Goal: Task Accomplishment & Management: Use online tool/utility

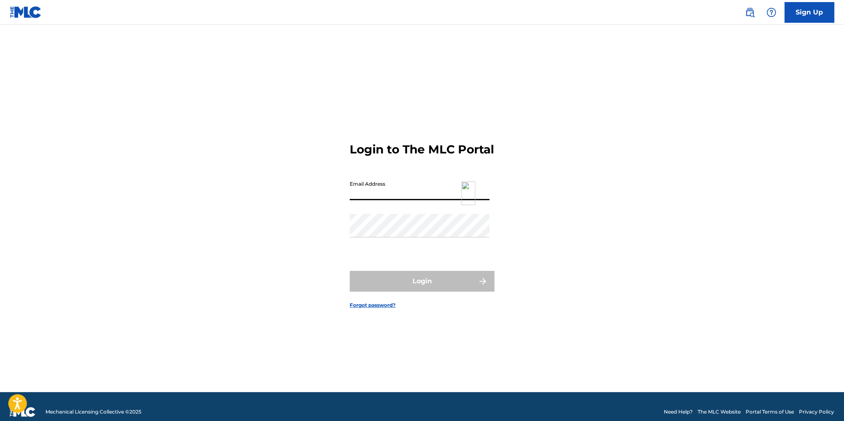
click at [356, 200] on input "Email Address" at bounding box center [420, 189] width 140 height 24
click at [463, 199] on img at bounding box center [468, 193] width 14 height 24
click at [371, 200] on input "Email Address" at bounding box center [420, 189] width 140 height 24
click at [470, 202] on img at bounding box center [468, 193] width 14 height 24
click at [465, 202] on img at bounding box center [468, 193] width 14 height 24
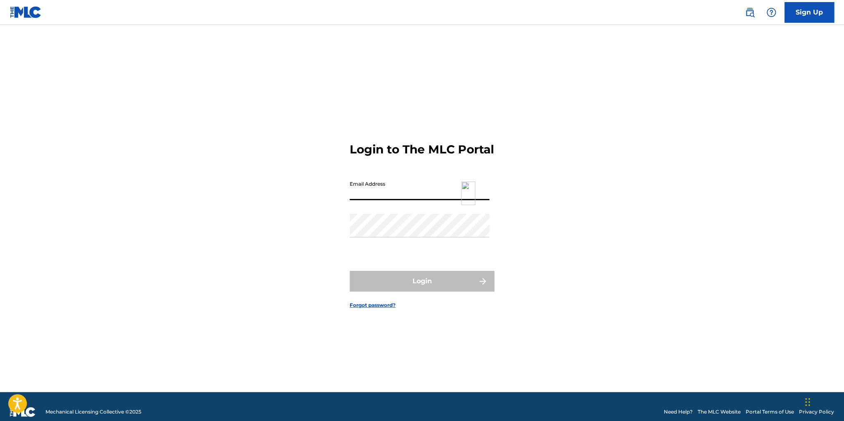
type input "[EMAIL_ADDRESS][DOMAIN_NAME]"
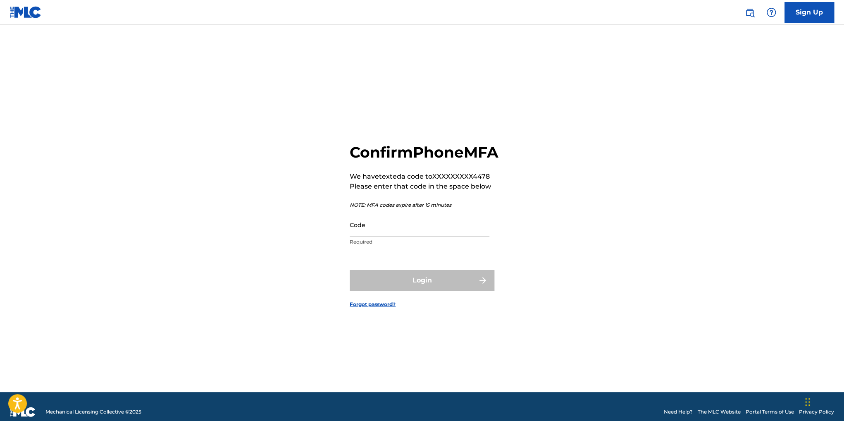
click at [403, 236] on input "Code" at bounding box center [420, 225] width 140 height 24
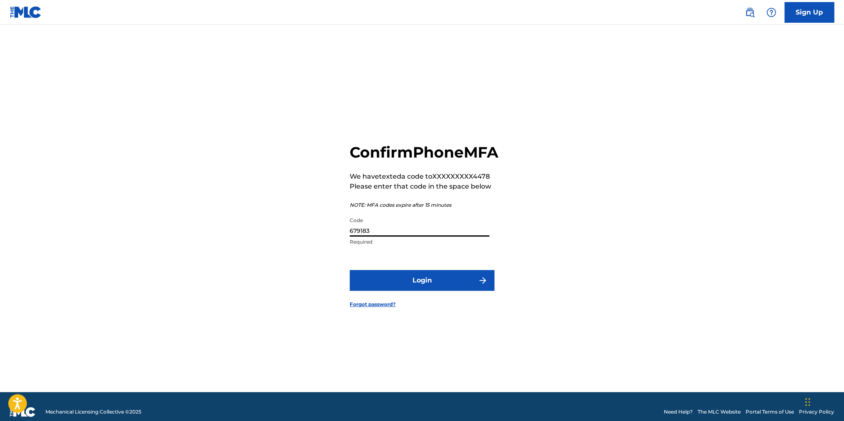
type input "679183"
click at [368, 291] on button "Login" at bounding box center [422, 280] width 145 height 21
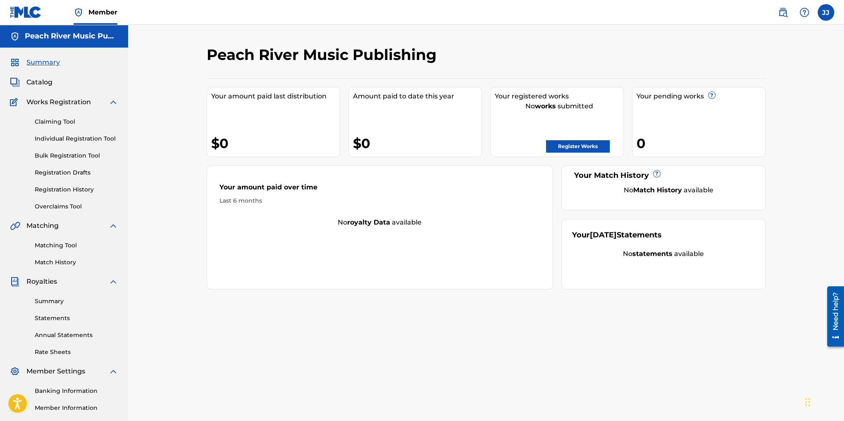
click at [53, 119] on link "Claiming Tool" at bounding box center [77, 121] width 84 height 9
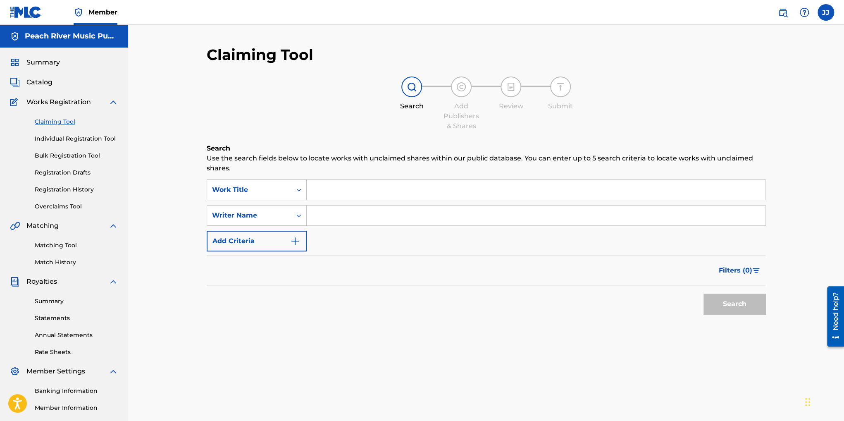
click at [289, 191] on div "Work Title" at bounding box center [249, 190] width 84 height 16
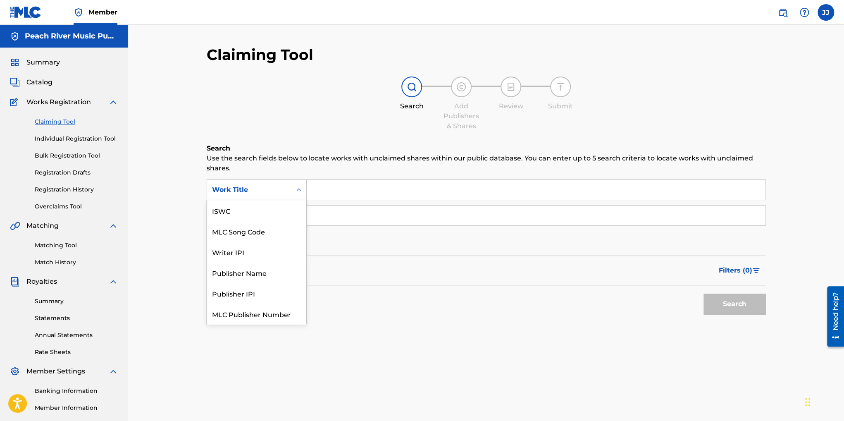
scroll to position [21, 0]
click at [184, 160] on div "Claiming Tool Search Add Publishers & Shares Review Submit Search Use the searc…" at bounding box center [486, 249] width 716 height 448
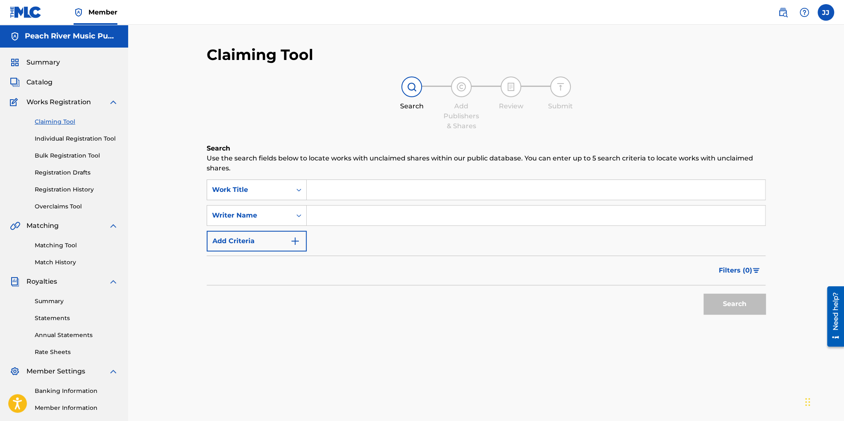
click at [352, 188] on input "Search Form" at bounding box center [536, 190] width 458 height 20
paste input "Affirmation Song"
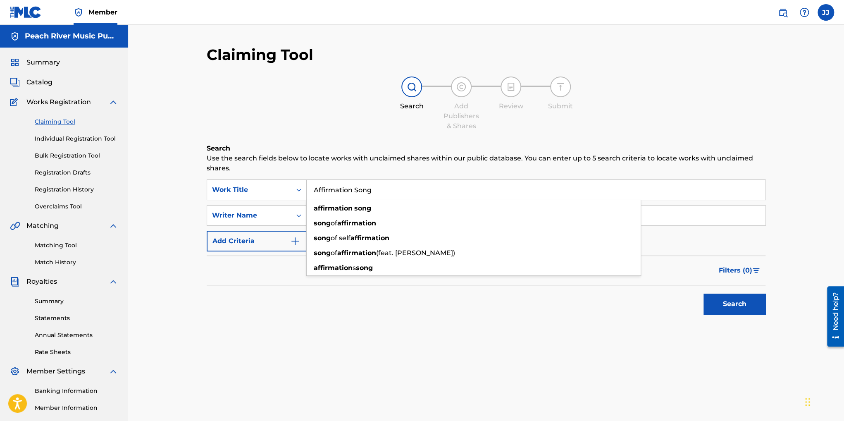
type input "Affirmation Song"
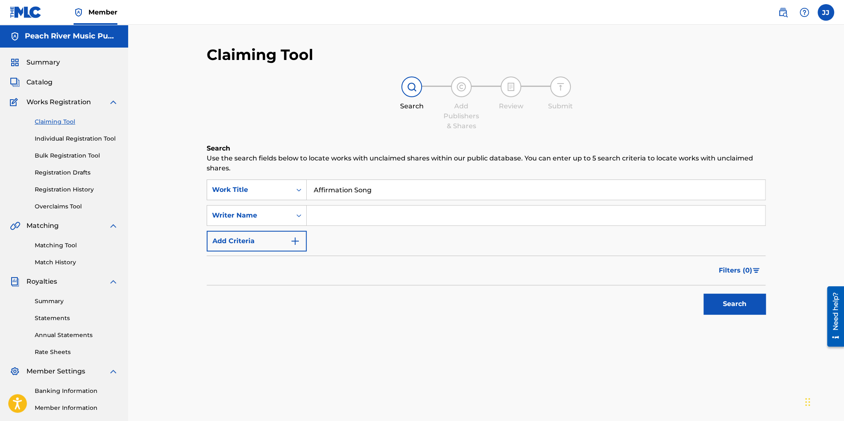
drag, startPoint x: 727, startPoint y: 303, endPoint x: 725, endPoint y: 300, distance: 4.3
click at [727, 303] on button "Search" at bounding box center [735, 304] width 62 height 21
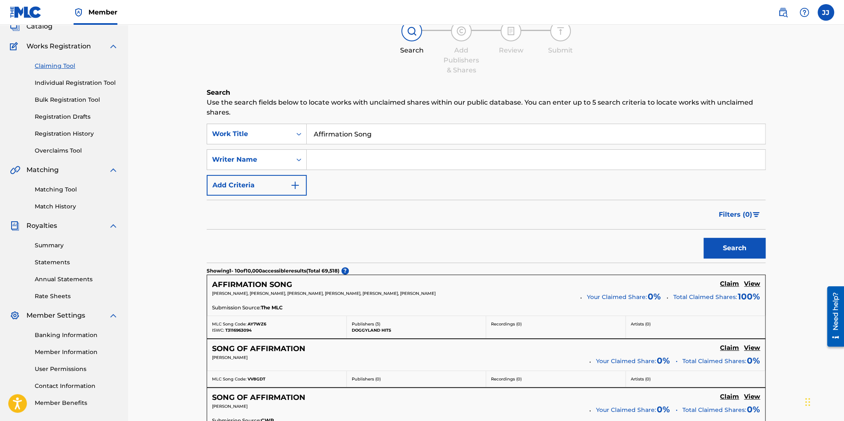
scroll to position [124, 0]
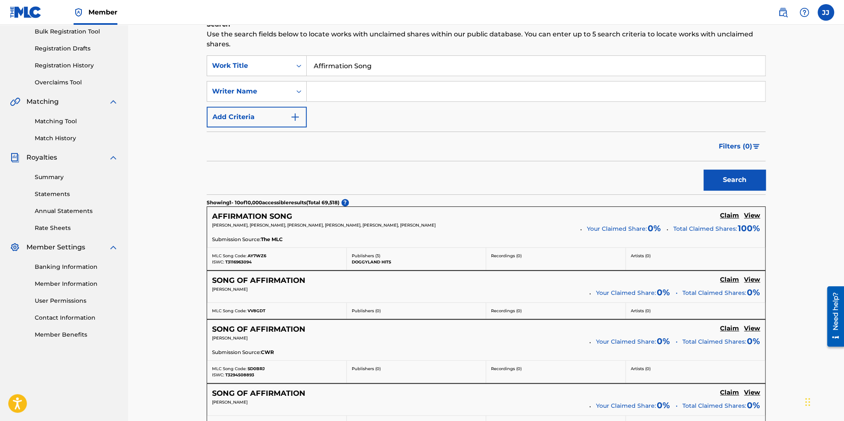
click at [756, 214] on h5 "View" at bounding box center [752, 216] width 16 height 8
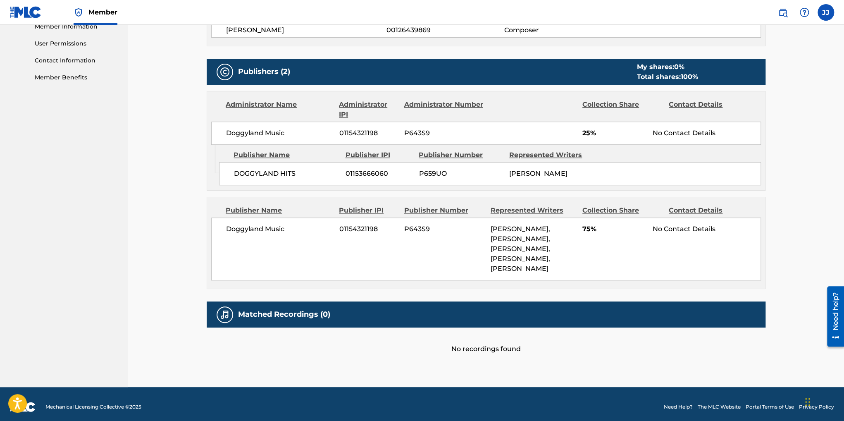
scroll to position [386, 0]
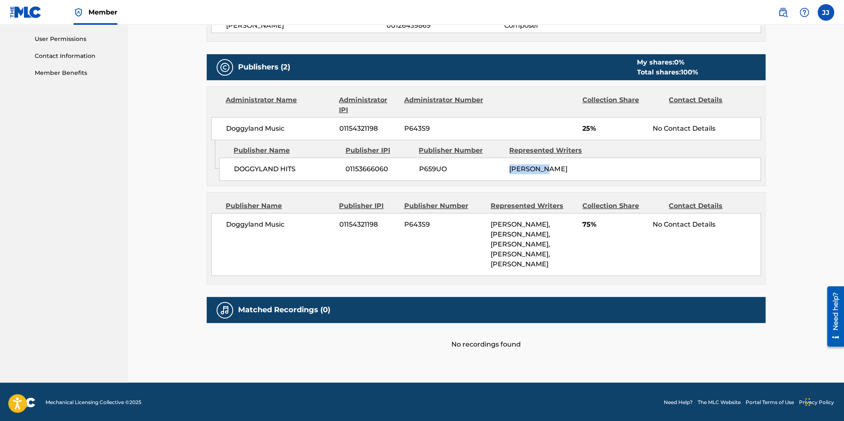
drag, startPoint x: 547, startPoint y: 168, endPoint x: 498, endPoint y: 164, distance: 49.7
click at [498, 164] on div "DOGGYLAND HITS 01153666060 P659UO [PERSON_NAME]" at bounding box center [490, 169] width 542 height 23
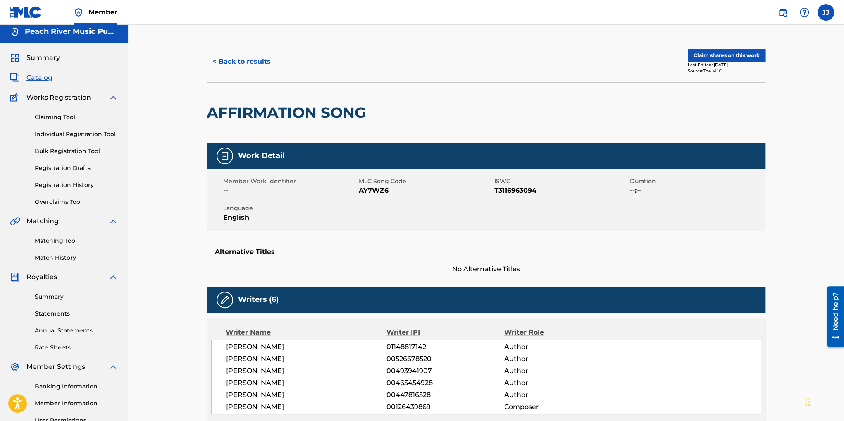
scroll to position [0, 0]
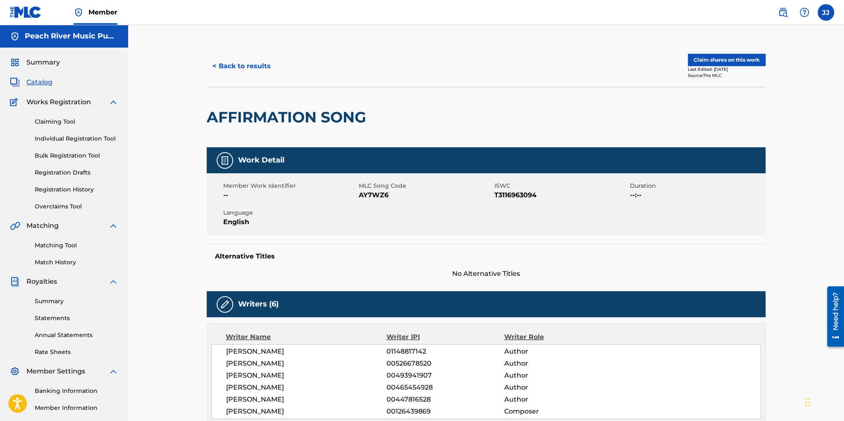
click at [220, 68] on button "< Back to results" at bounding box center [242, 66] width 70 height 21
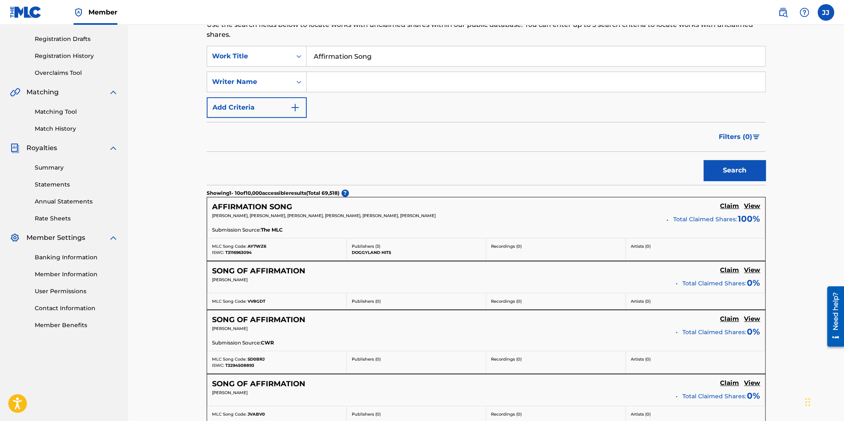
scroll to position [83, 0]
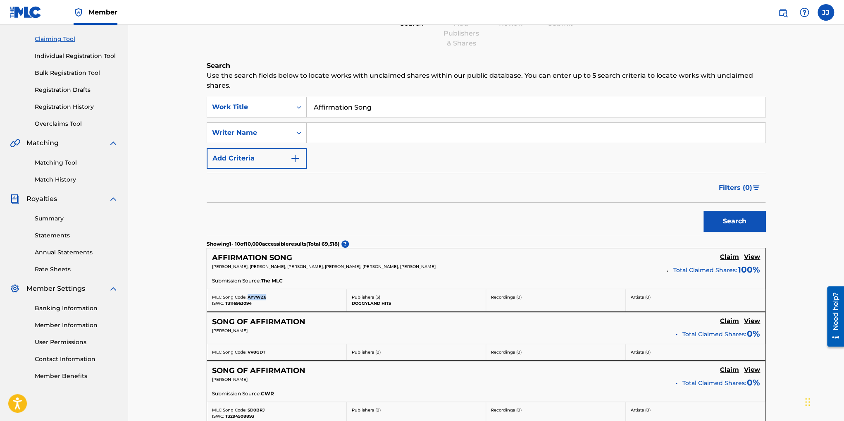
drag, startPoint x: 267, startPoint y: 296, endPoint x: 248, endPoint y: 294, distance: 18.7
click at [248, 294] on div "MLC Song Code: AY7WZ6" at bounding box center [276, 297] width 129 height 6
copy span "AY7WZ6"
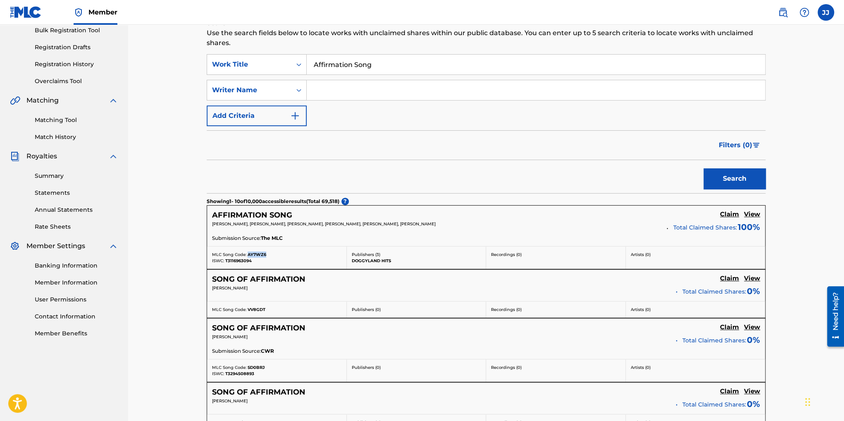
scroll to position [124, 0]
click at [48, 124] on link "Matching Tool" at bounding box center [77, 121] width 84 height 9
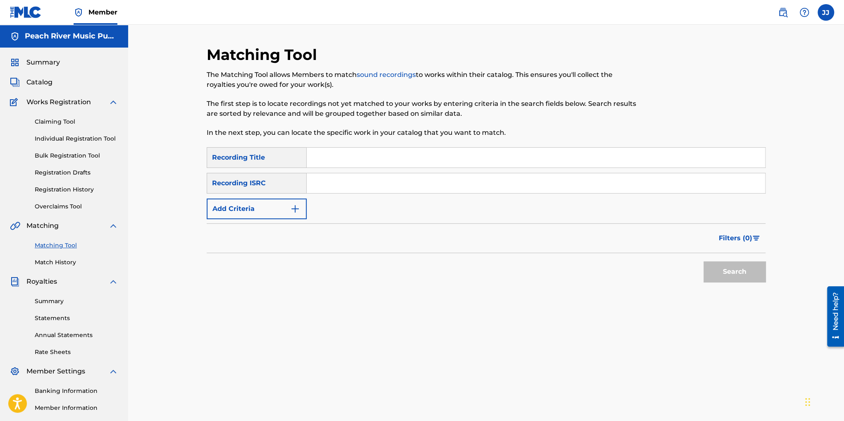
click at [289, 206] on button "Add Criteria" at bounding box center [257, 208] width 100 height 21
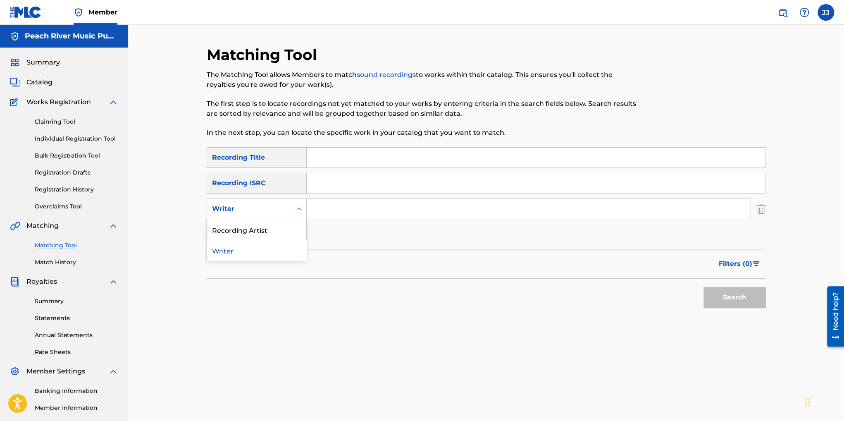
click at [255, 212] on div "Writer" at bounding box center [249, 209] width 74 height 10
drag, startPoint x: 184, startPoint y: 227, endPoint x: 245, endPoint y: 190, distance: 72.0
click at [183, 227] on div "Matching Tool The Matching Tool allows Members to match sound recordings to wor…" at bounding box center [486, 249] width 716 height 448
click at [271, 212] on div "Writer" at bounding box center [249, 209] width 74 height 10
click at [260, 231] on div "Recording Artist" at bounding box center [256, 229] width 99 height 21
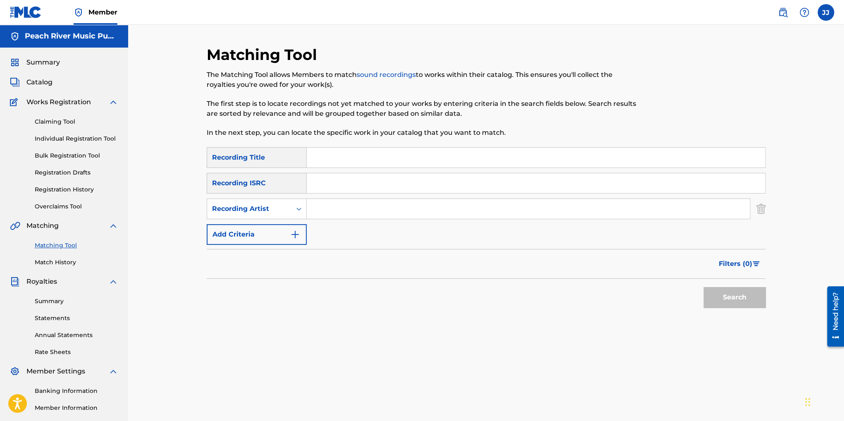
click at [339, 206] on input "Search Form" at bounding box center [528, 209] width 443 height 20
type input "Doggyland"
click at [704, 287] on button "Search" at bounding box center [735, 297] width 62 height 21
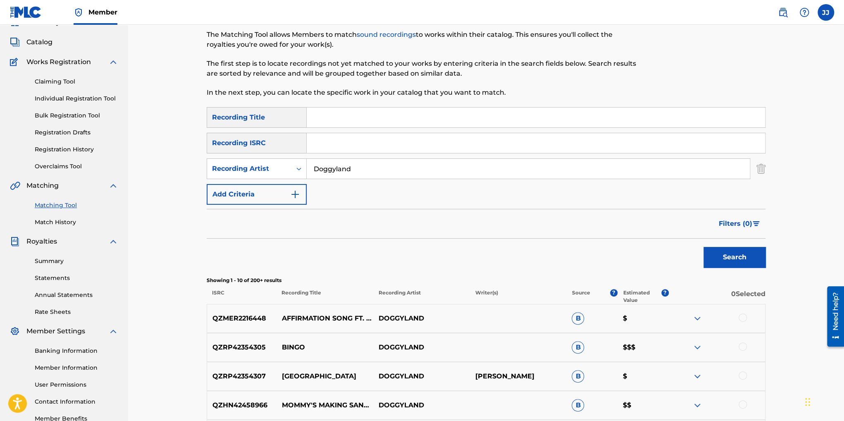
scroll to position [83, 0]
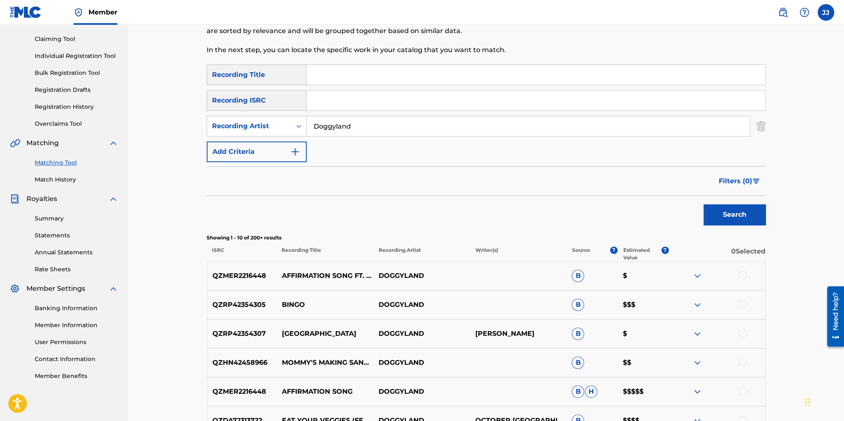
click at [695, 274] on img at bounding box center [697, 276] width 10 height 10
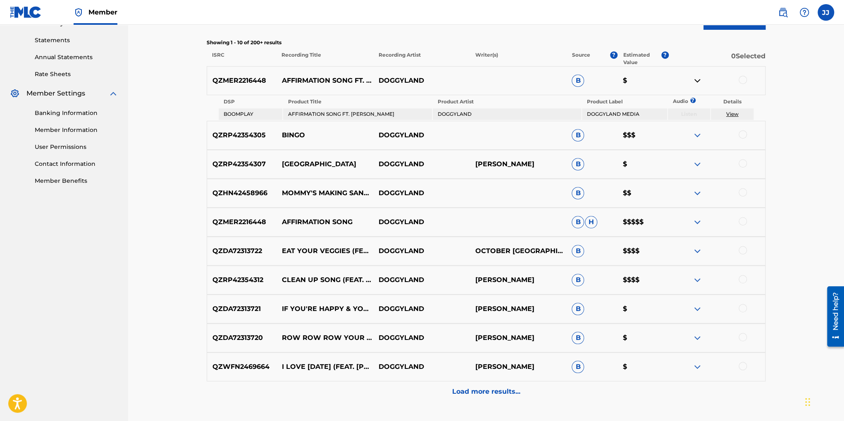
scroll to position [289, 0]
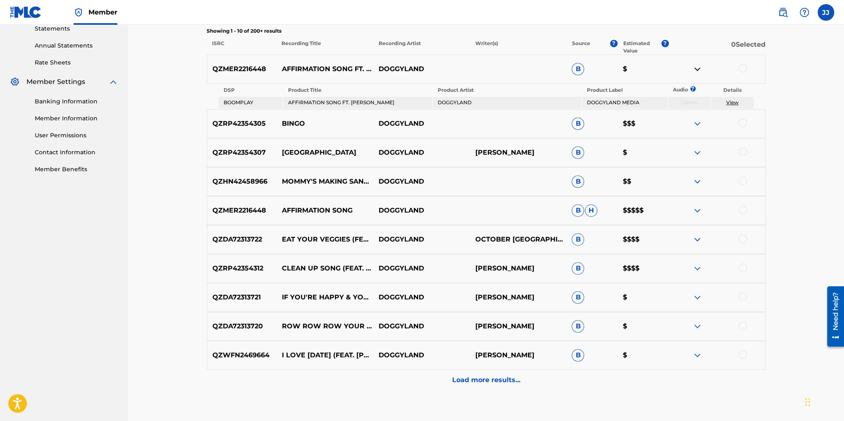
click at [699, 210] on img at bounding box center [697, 210] width 10 height 10
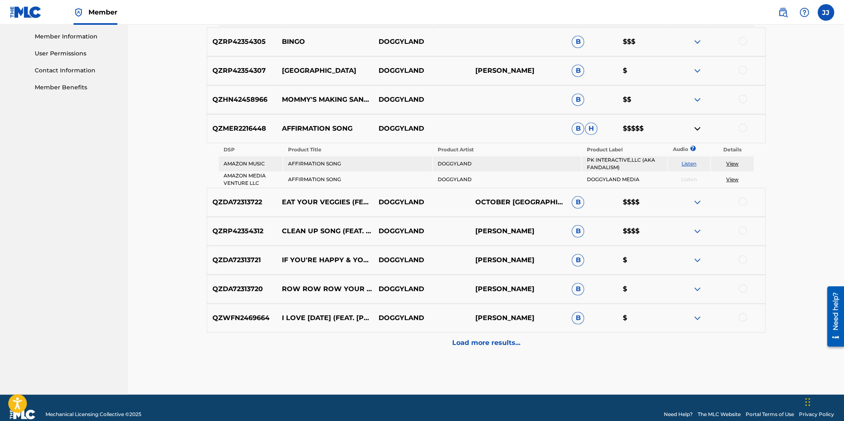
scroll to position [372, 0]
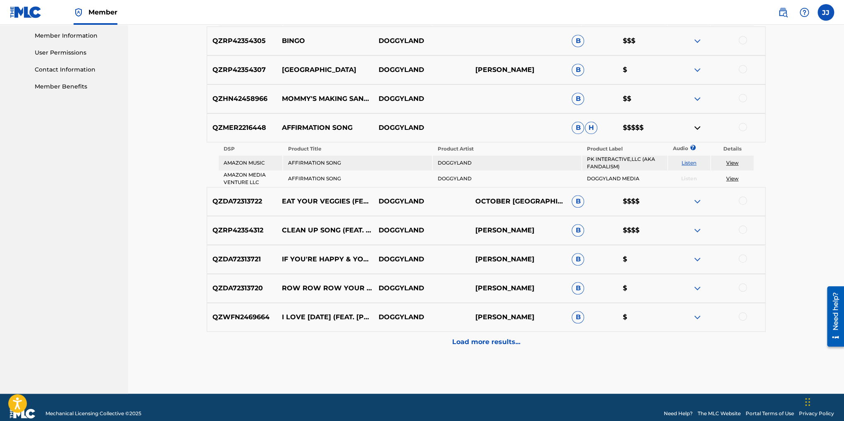
click at [470, 337] on p "Load more results..." at bounding box center [486, 342] width 68 height 10
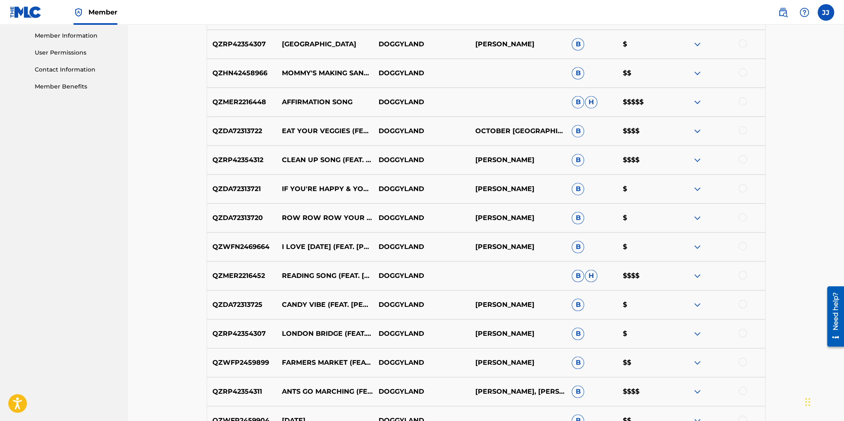
click at [697, 273] on img at bounding box center [697, 276] width 10 height 10
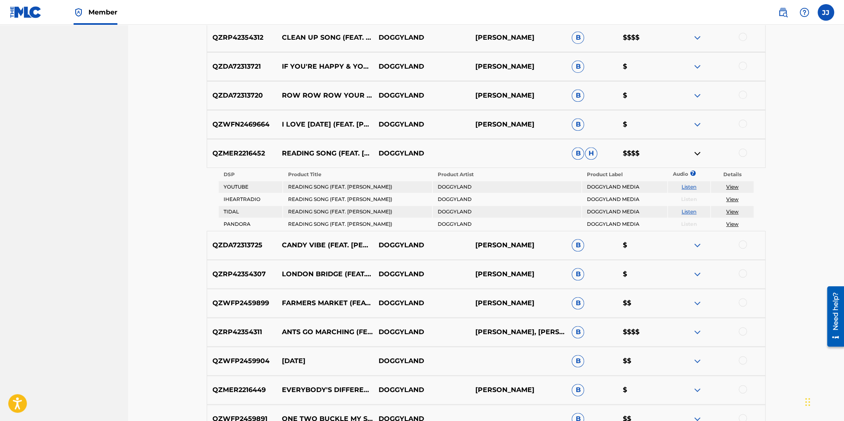
scroll to position [496, 0]
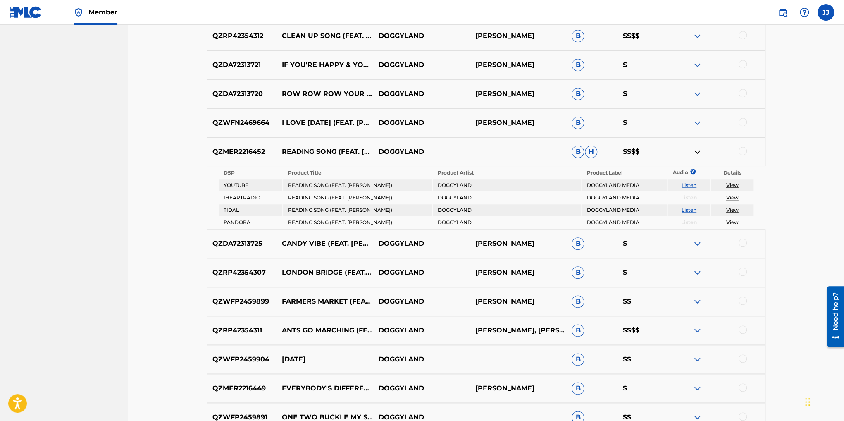
click at [699, 329] on img at bounding box center [697, 330] width 10 height 10
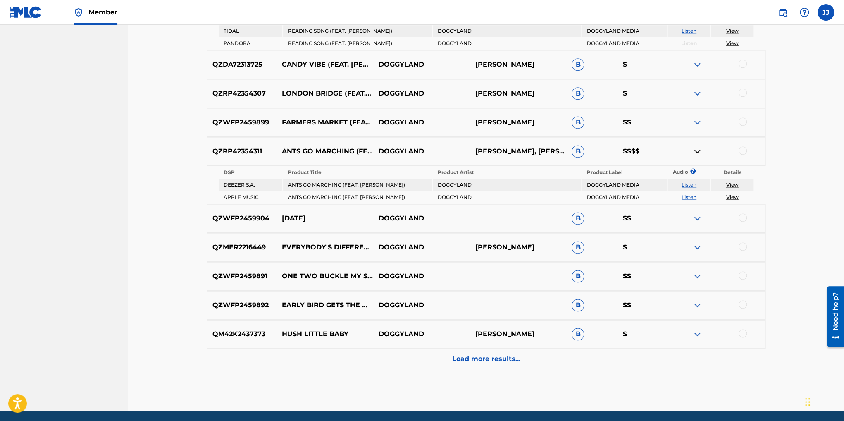
scroll to position [703, 0]
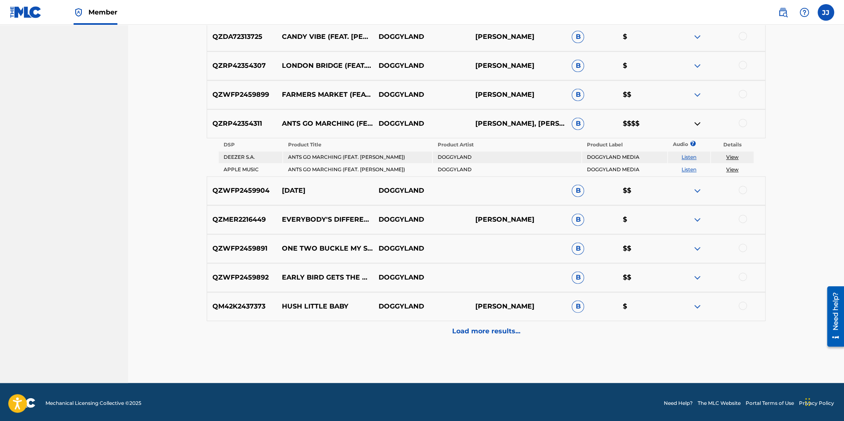
drag, startPoint x: 697, startPoint y: 187, endPoint x: 641, endPoint y: 188, distance: 56.6
click at [697, 187] on img at bounding box center [697, 191] width 10 height 10
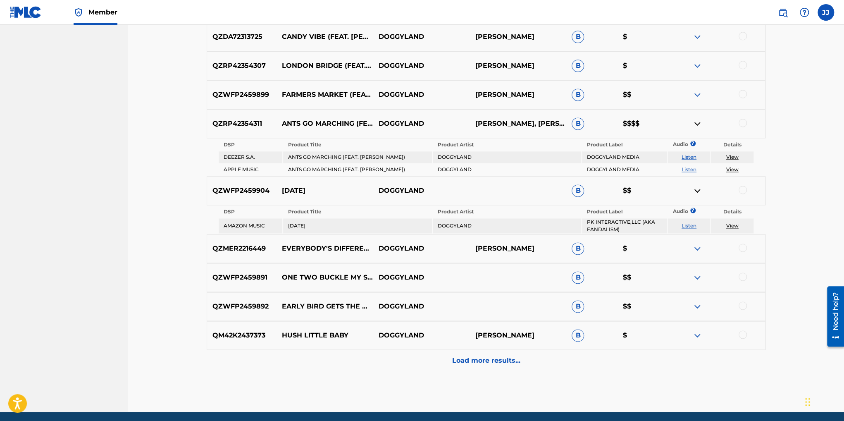
click at [697, 244] on img at bounding box center [697, 248] width 10 height 10
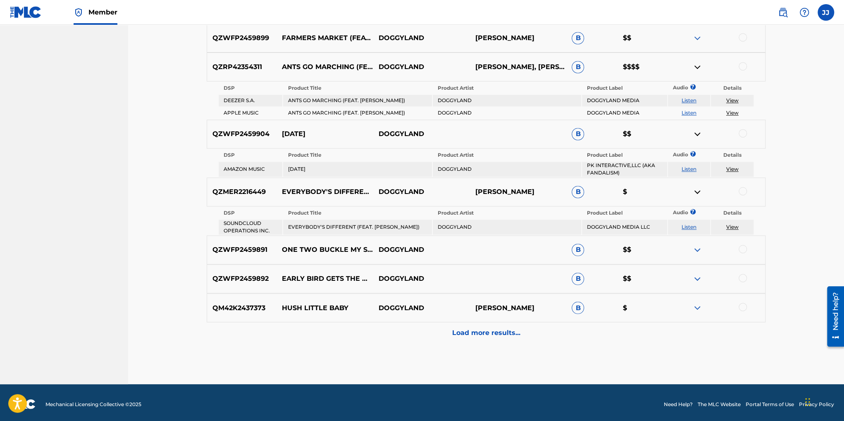
drag, startPoint x: 471, startPoint y: 326, endPoint x: 308, endPoint y: 306, distance: 164.4
click at [471, 327] on p "Load more results..." at bounding box center [486, 332] width 68 height 10
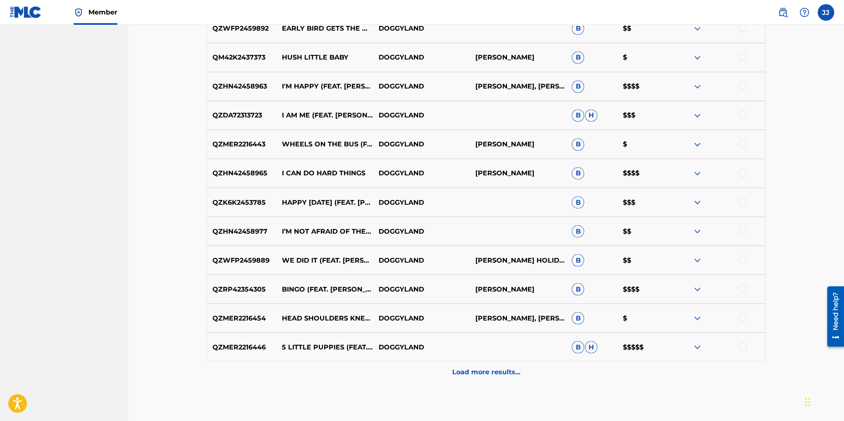
scroll to position [893, 0]
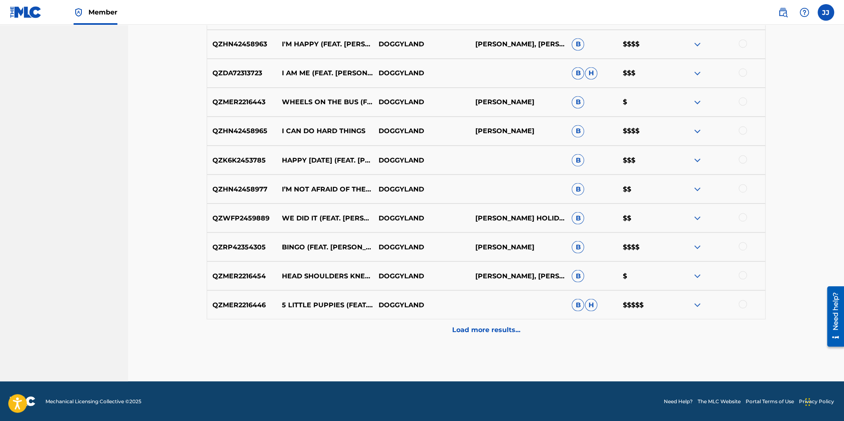
click at [704, 302] on div at bounding box center [716, 305] width 97 height 10
click at [700, 303] on img at bounding box center [697, 305] width 10 height 10
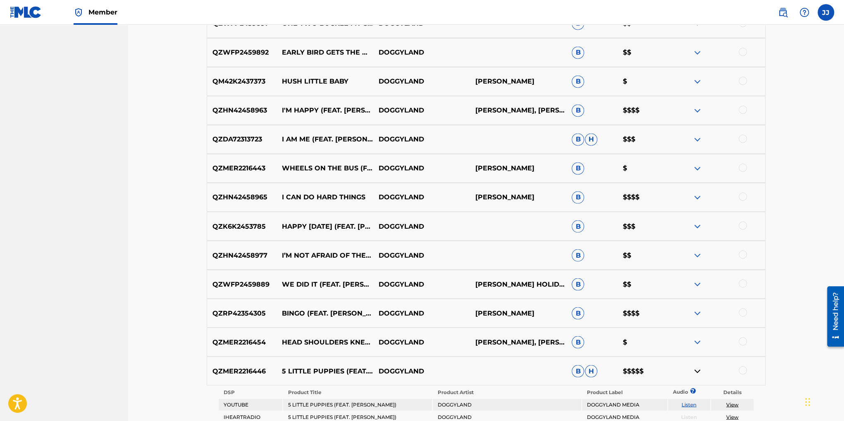
scroll to position [955, 0]
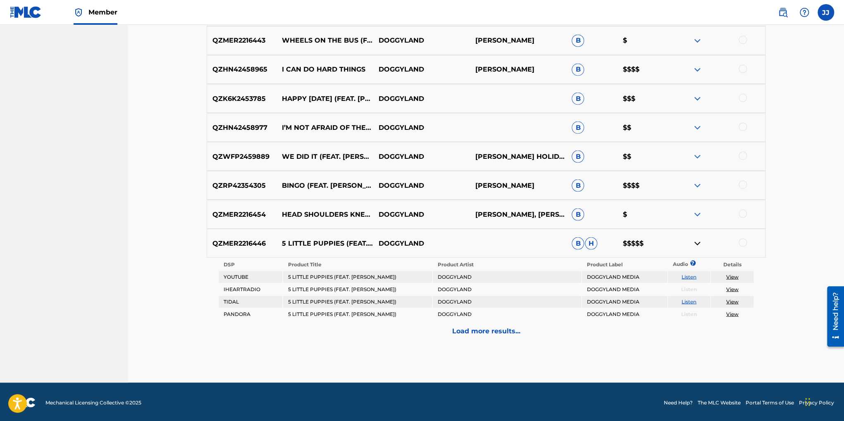
click at [466, 327] on p "Load more results..." at bounding box center [486, 331] width 68 height 10
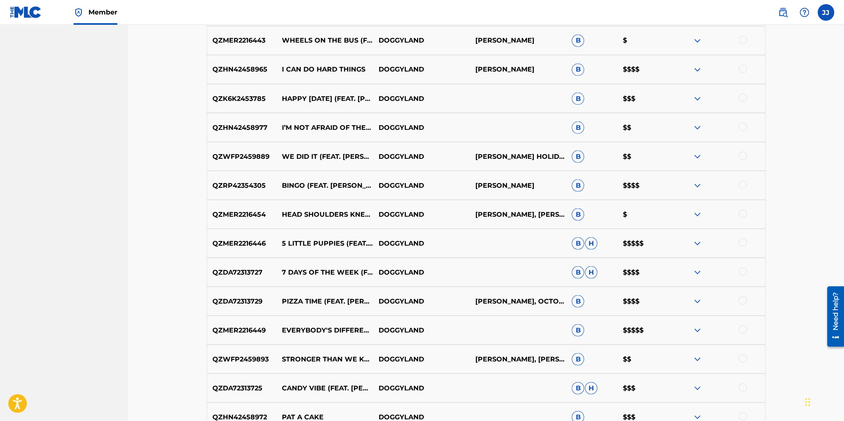
scroll to position [1182, 0]
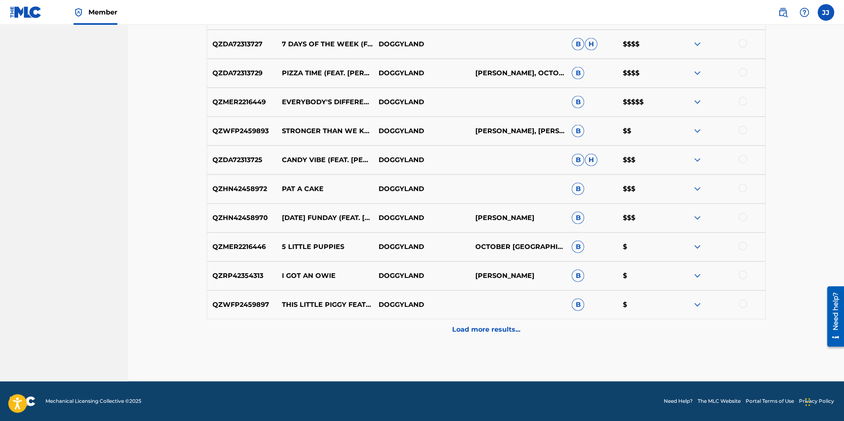
click at [481, 336] on div "Load more results..." at bounding box center [486, 329] width 559 height 21
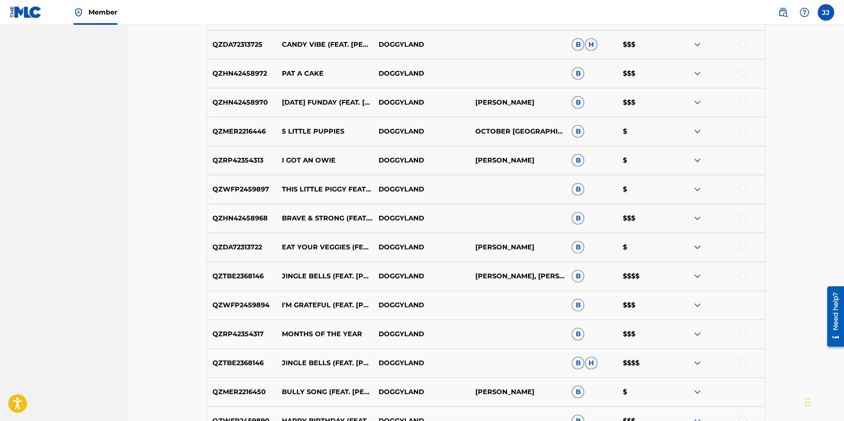
scroll to position [1472, 0]
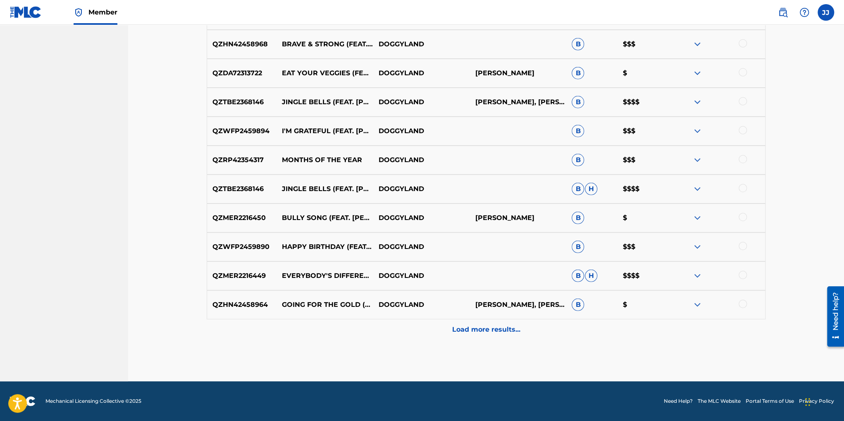
click at [696, 274] on img at bounding box center [697, 276] width 10 height 10
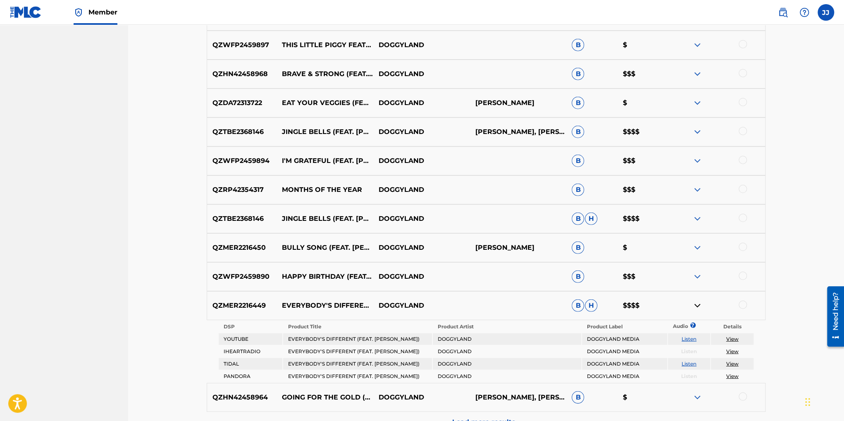
scroll to position [1430, 0]
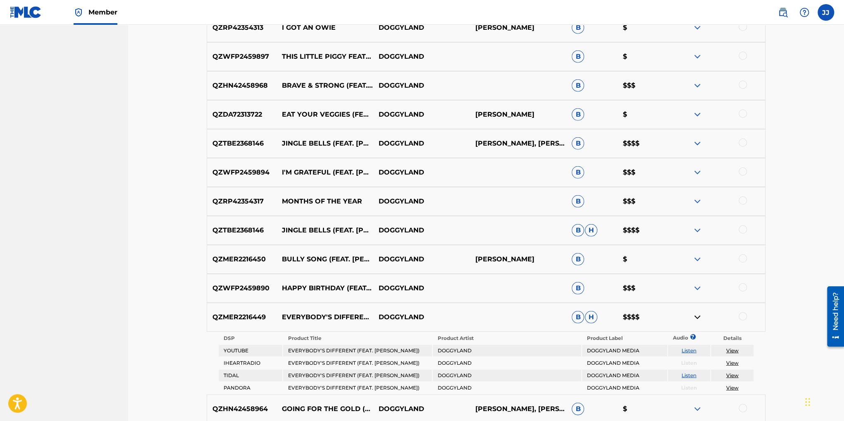
click at [699, 260] on img at bounding box center [697, 259] width 10 height 10
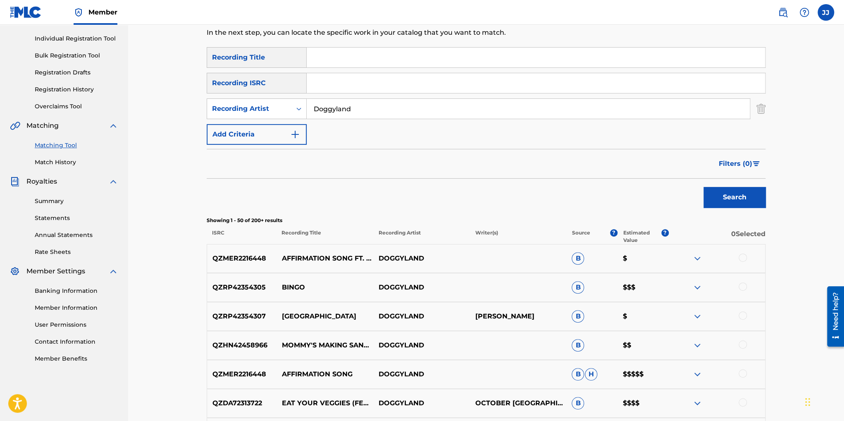
scroll to position [0, 0]
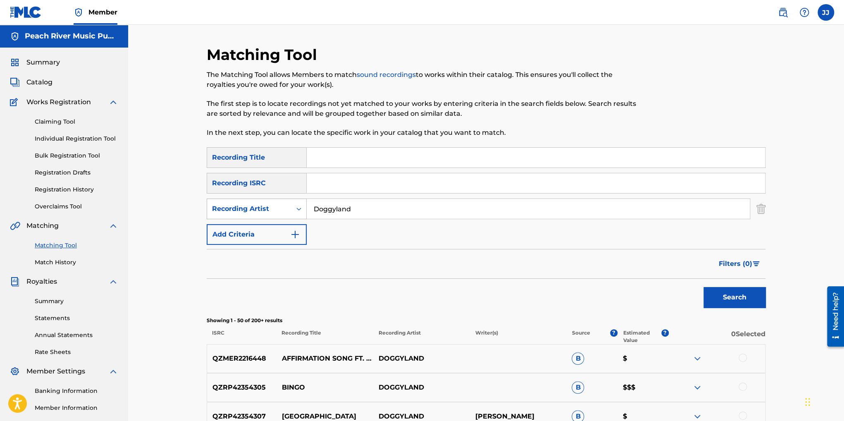
drag, startPoint x: 369, startPoint y: 211, endPoint x: 291, endPoint y: 205, distance: 78.0
click at [291, 205] on div "SearchWithCriteriade0e6b28-7d06-4b0f-9926-8ae2f996ec61 Recording Artist Doggyla…" at bounding box center [486, 208] width 559 height 21
type input "the wiggles"
click at [704, 287] on button "Search" at bounding box center [735, 297] width 62 height 21
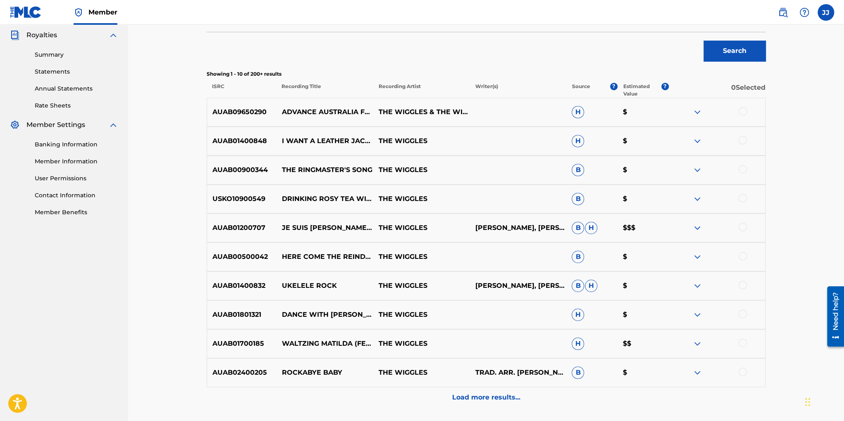
scroll to position [248, 0]
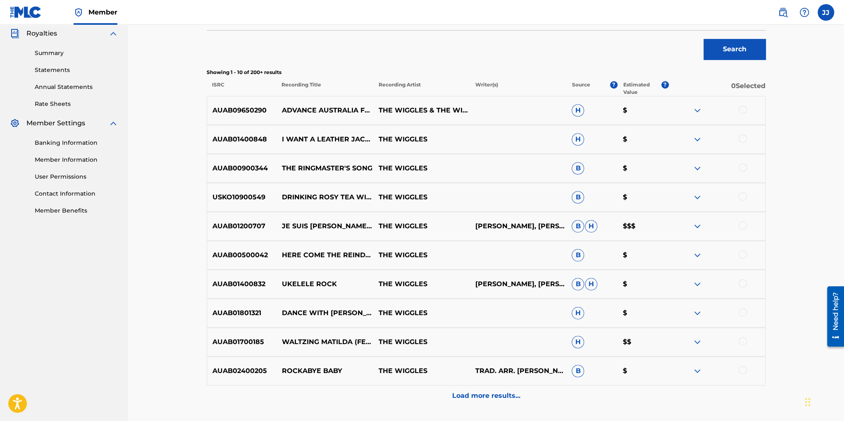
click at [703, 228] on div at bounding box center [716, 226] width 97 height 10
click at [697, 224] on img at bounding box center [697, 226] width 10 height 10
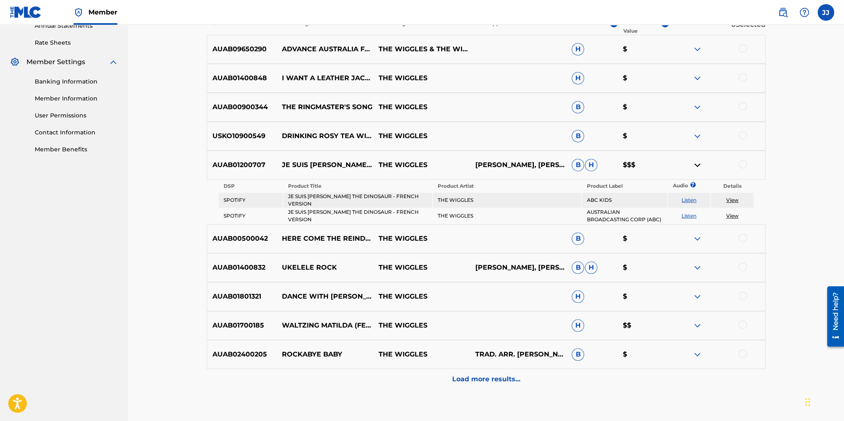
scroll to position [331, 0]
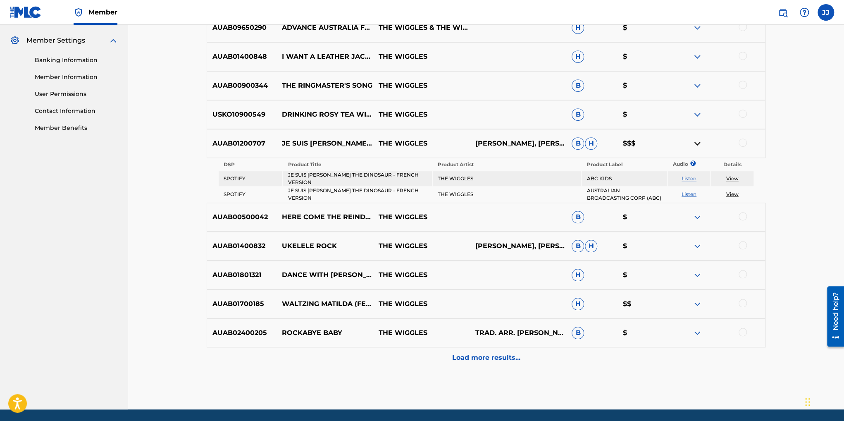
click at [487, 356] on p "Load more results..." at bounding box center [486, 358] width 68 height 10
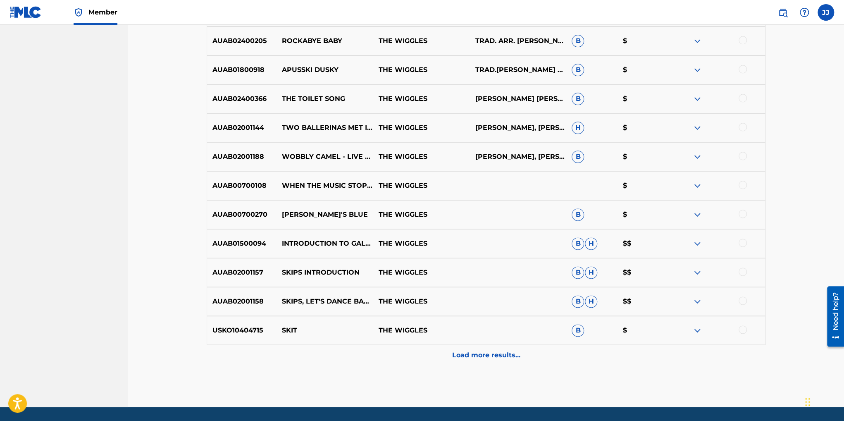
scroll to position [579, 0]
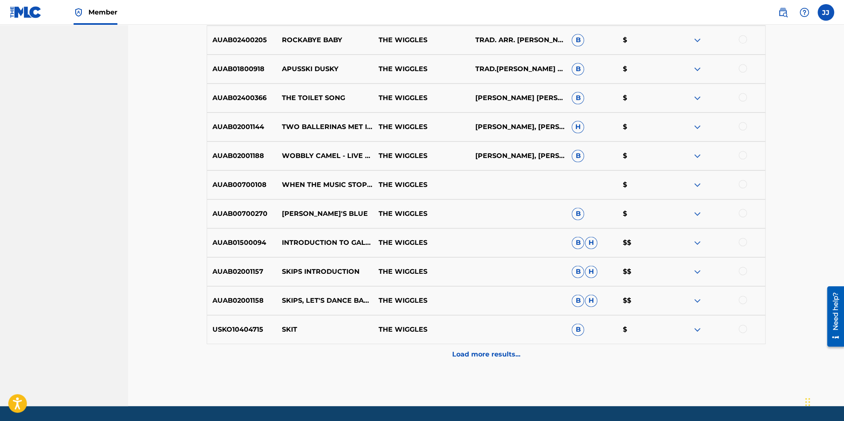
click at [472, 353] on p "Load more results..." at bounding box center [486, 354] width 68 height 10
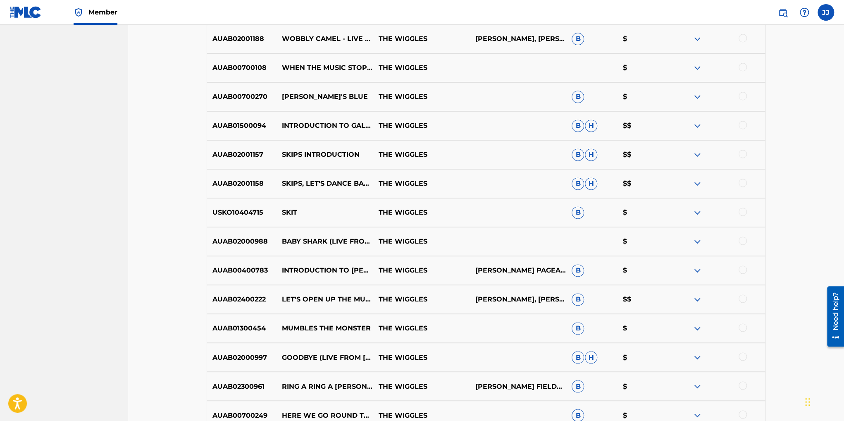
scroll to position [827, 0]
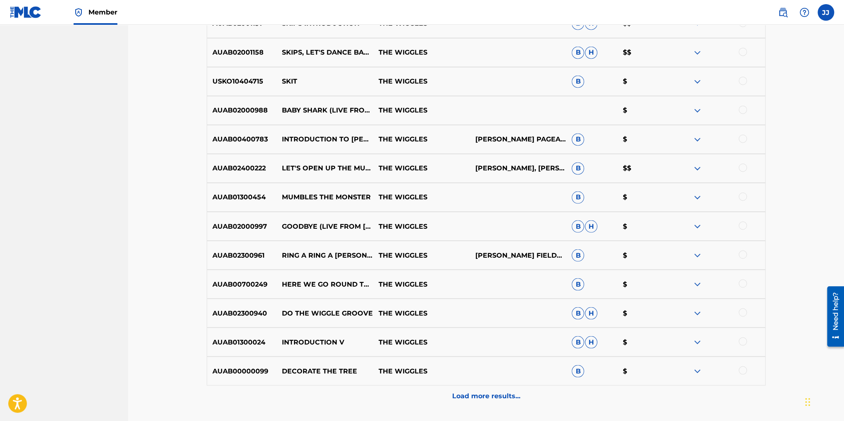
click at [694, 136] on img at bounding box center [697, 139] width 10 height 10
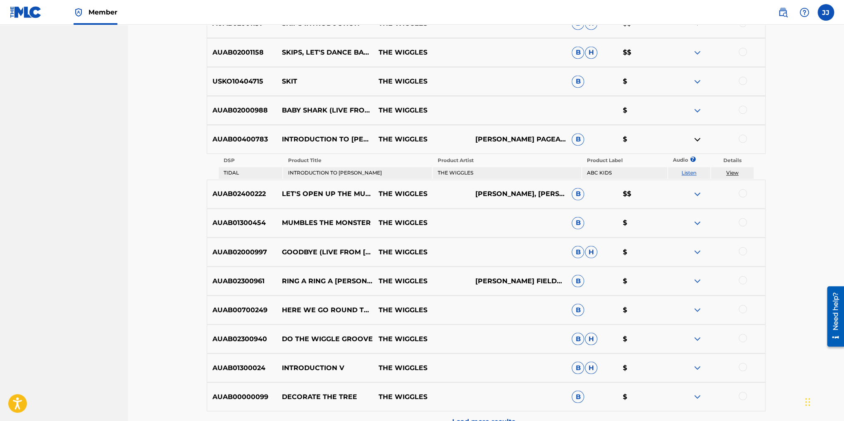
click at [695, 191] on img at bounding box center [697, 194] width 10 height 10
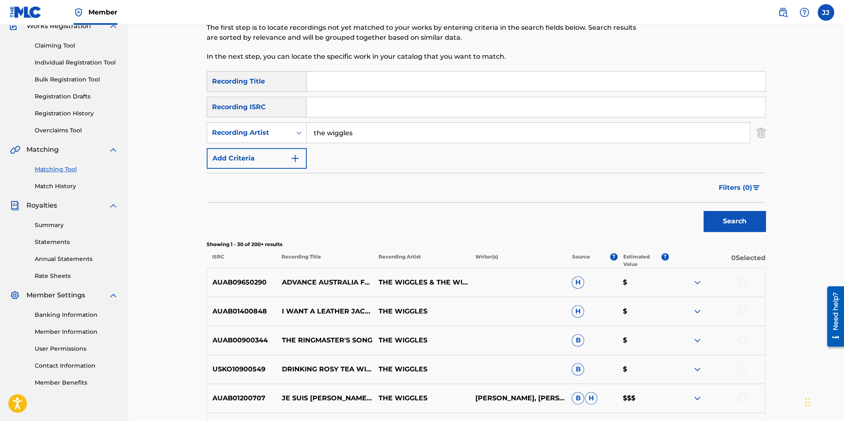
scroll to position [124, 0]
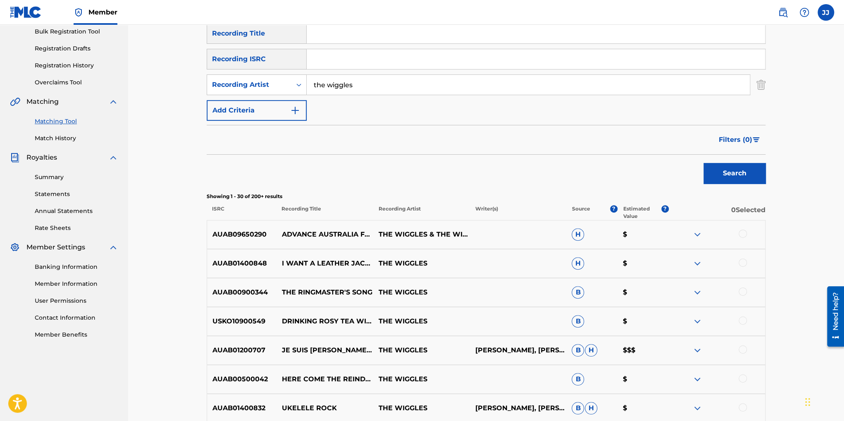
click at [51, 285] on link "Member Information" at bounding box center [77, 283] width 84 height 9
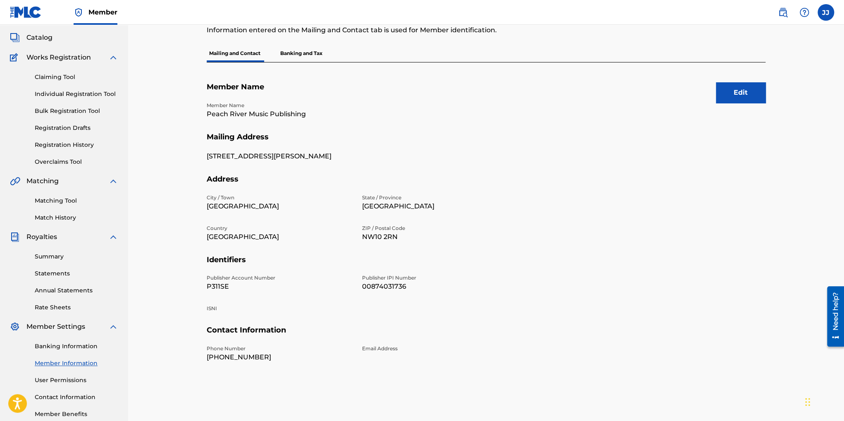
scroll to position [92, 0]
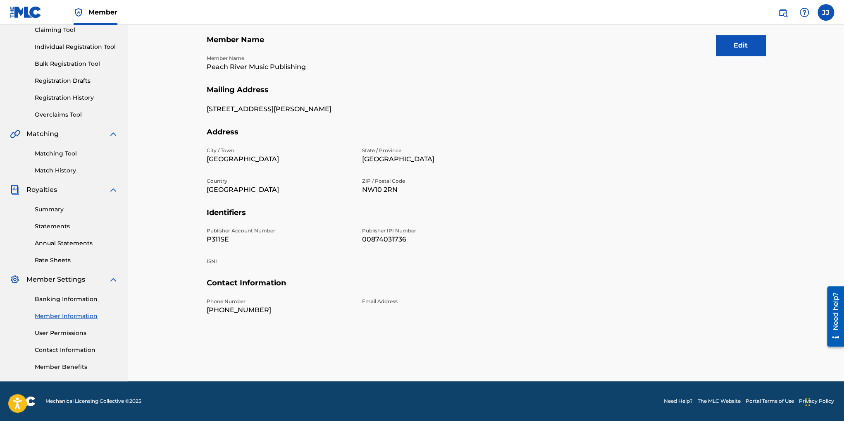
click at [72, 316] on link "Member Information" at bounding box center [77, 316] width 84 height 9
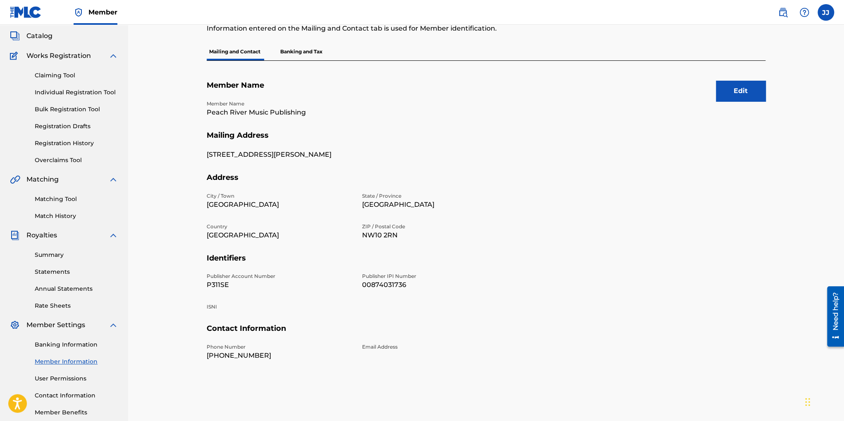
scroll to position [92, 0]
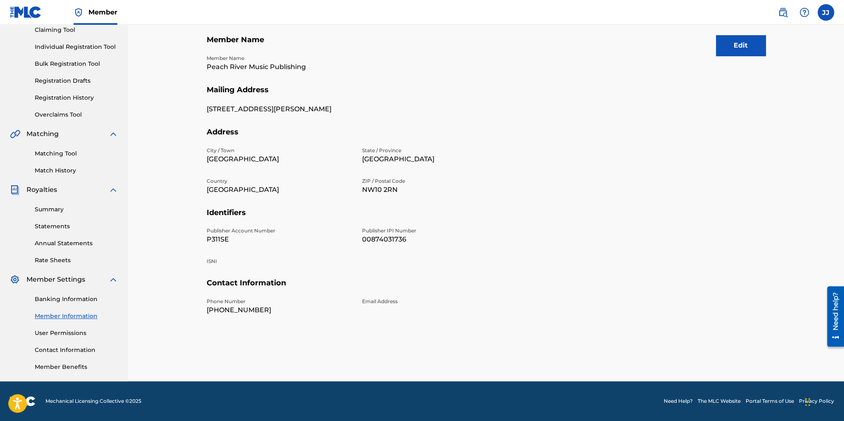
click at [62, 365] on link "Member Benefits" at bounding box center [77, 367] width 84 height 9
